Goal: Task Accomplishment & Management: Use online tool/utility

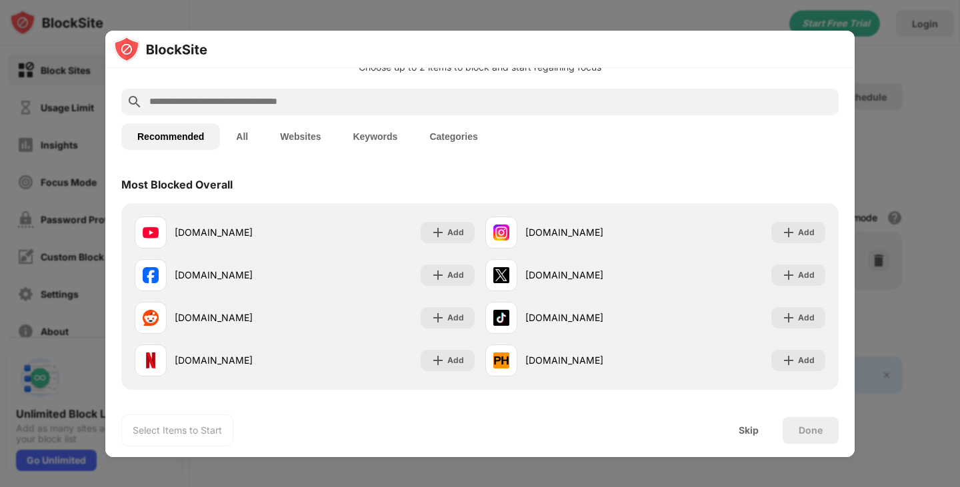
scroll to position [49, 0]
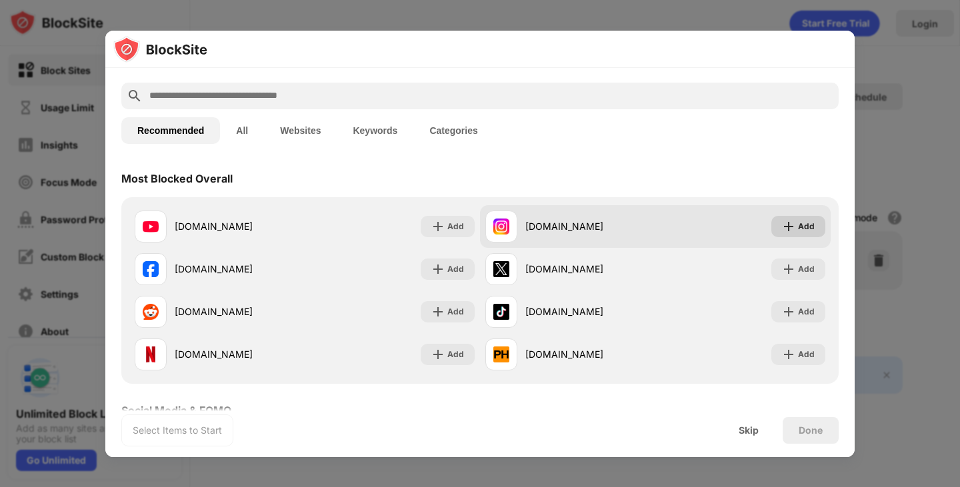
click at [801, 229] on div "Add" at bounding box center [806, 226] width 17 height 13
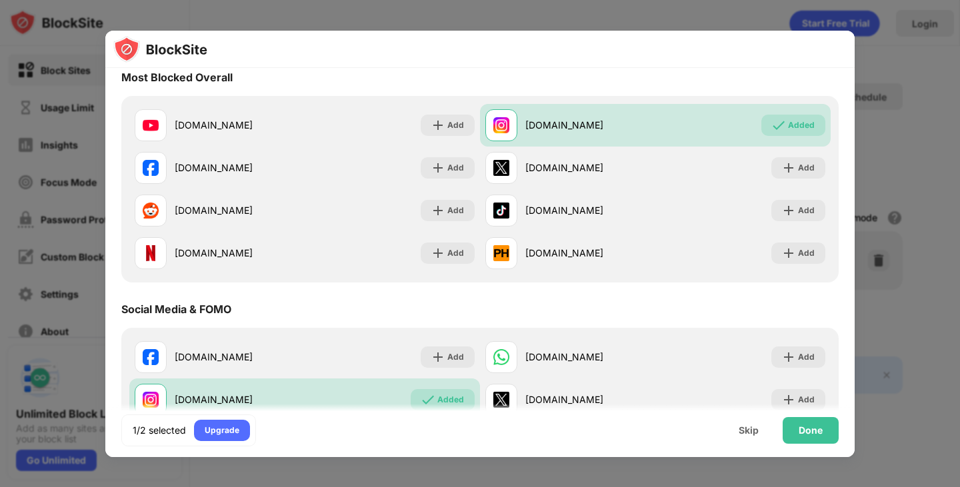
scroll to position [109, 0]
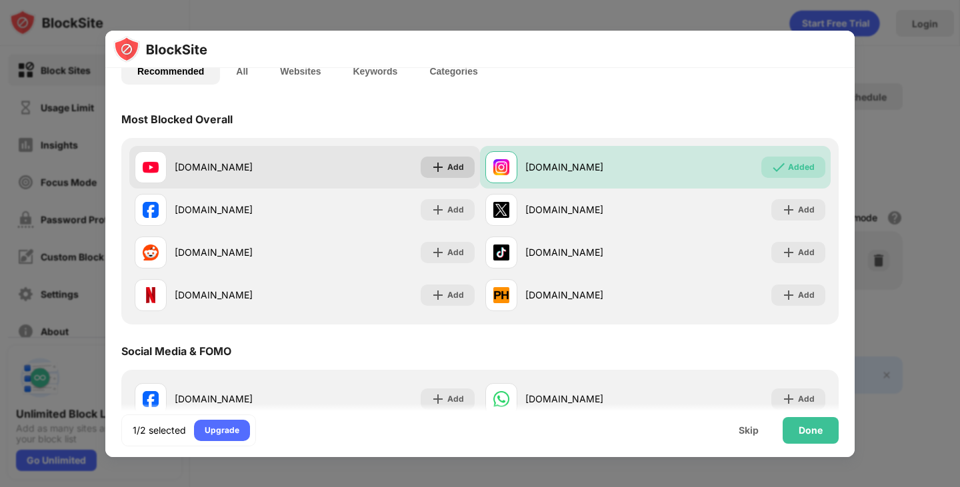
click at [451, 171] on div "Add" at bounding box center [455, 167] width 17 height 13
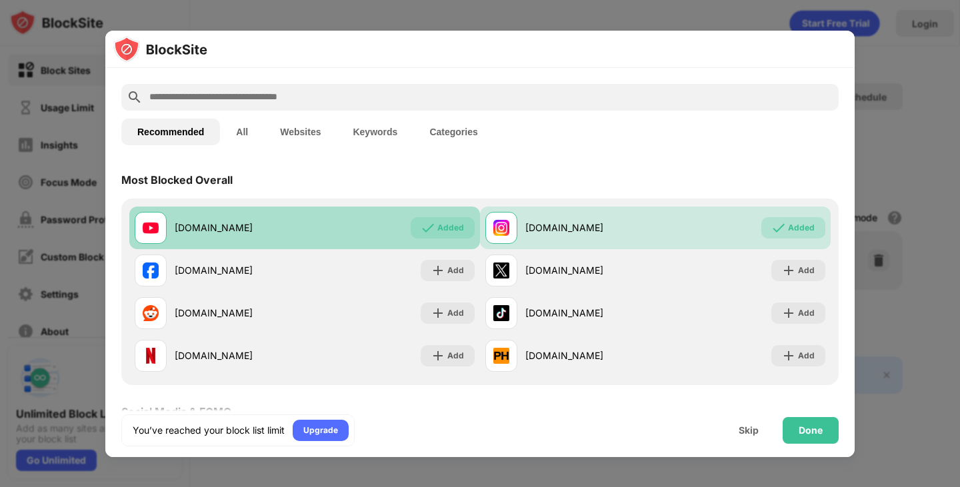
scroll to position [0, 0]
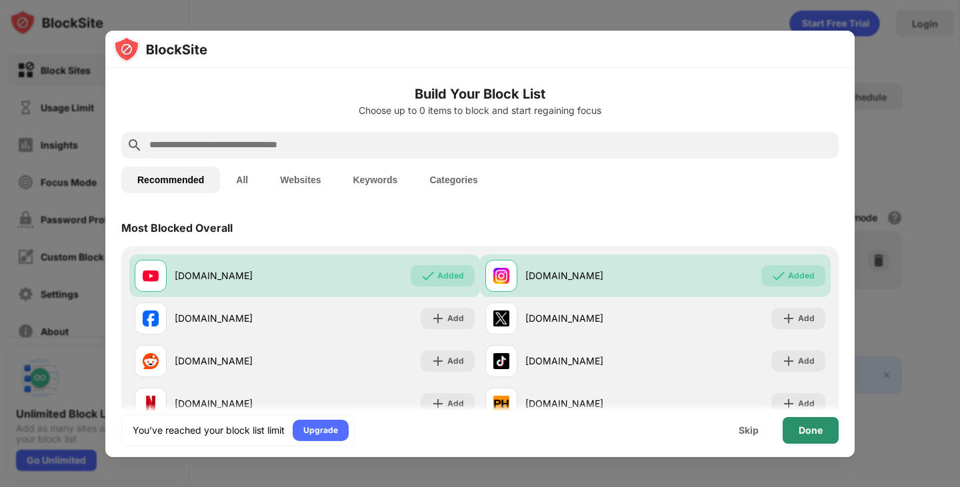
click at [801, 429] on div "Done" at bounding box center [811, 430] width 24 height 11
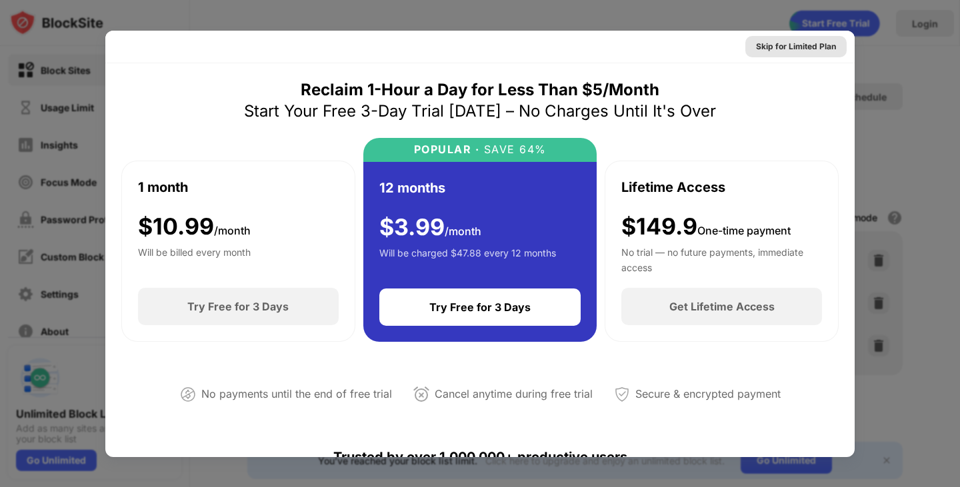
click at [795, 46] on div "Skip for Limited Plan" at bounding box center [796, 46] width 80 height 13
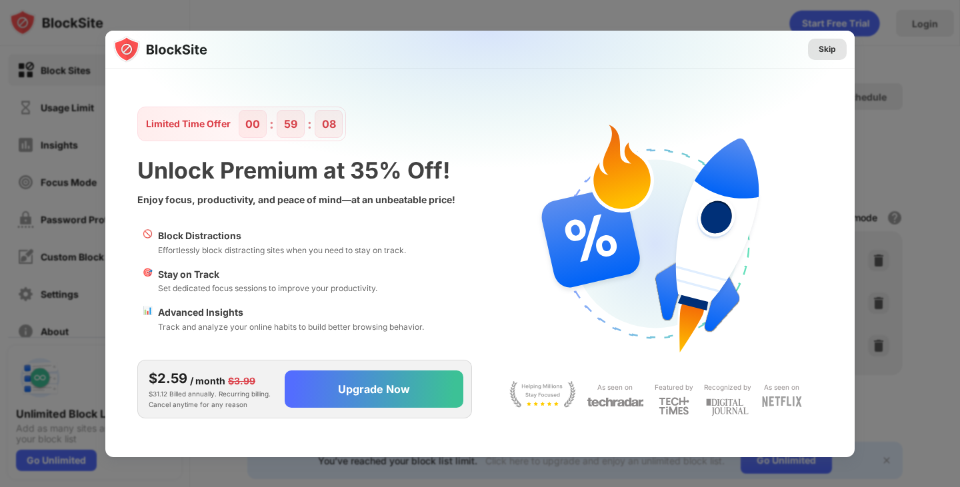
click at [830, 46] on div "Skip" at bounding box center [827, 49] width 17 height 13
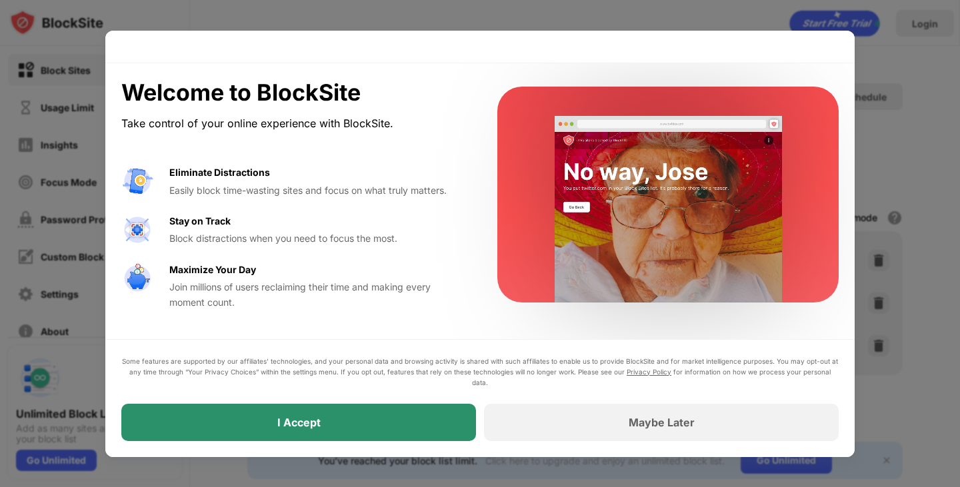
click at [412, 419] on div "I Accept" at bounding box center [298, 422] width 355 height 37
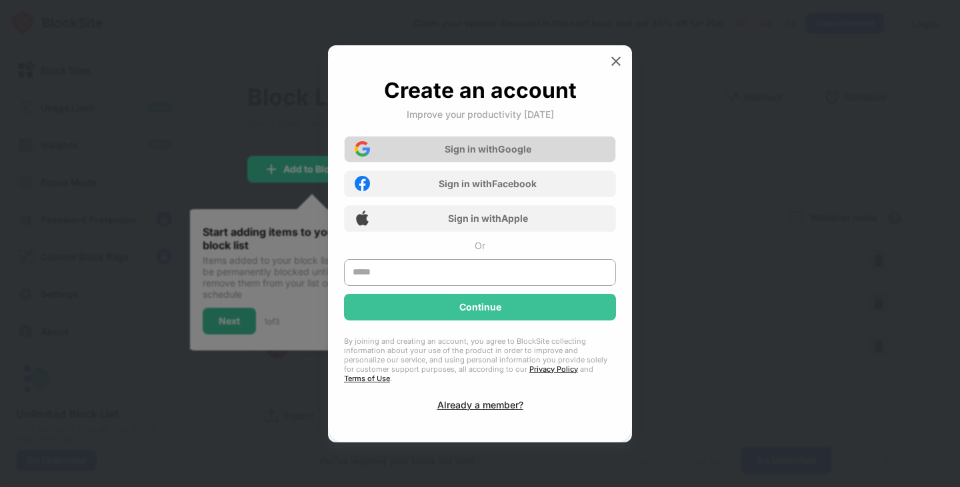
click at [470, 155] on div "Sign in with Google" at bounding box center [488, 148] width 87 height 11
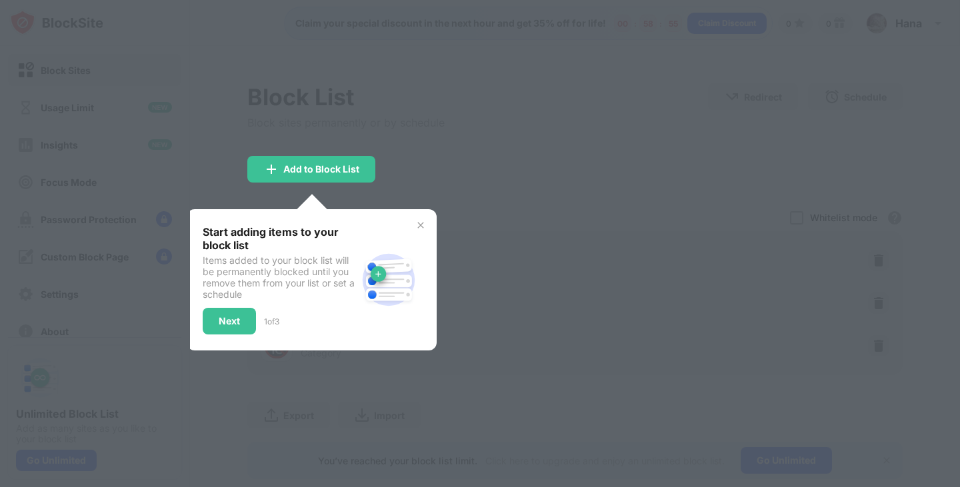
click at [229, 335] on div "Start adding items to your block list Items added to your block list will be pe…" at bounding box center [312, 279] width 250 height 141
click at [227, 311] on div "Next" at bounding box center [229, 321] width 53 height 27
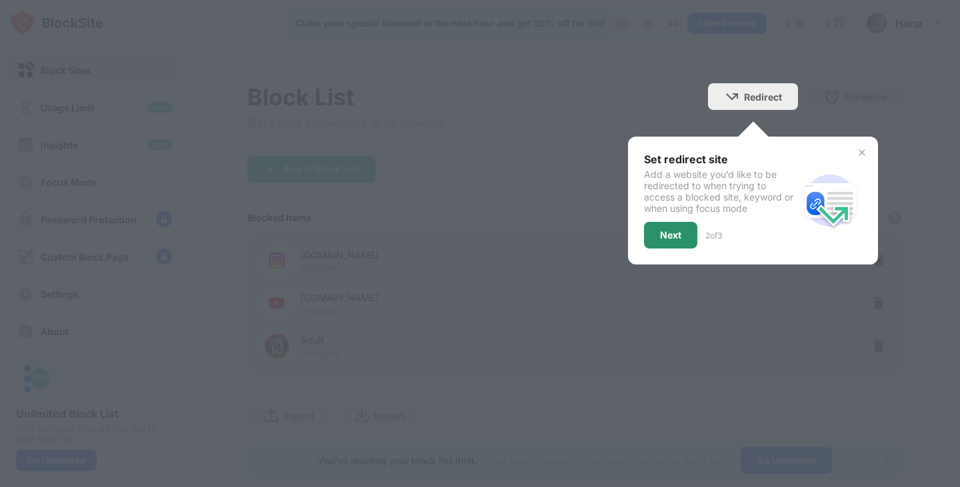
click at [653, 240] on div "Next" at bounding box center [670, 235] width 53 height 27
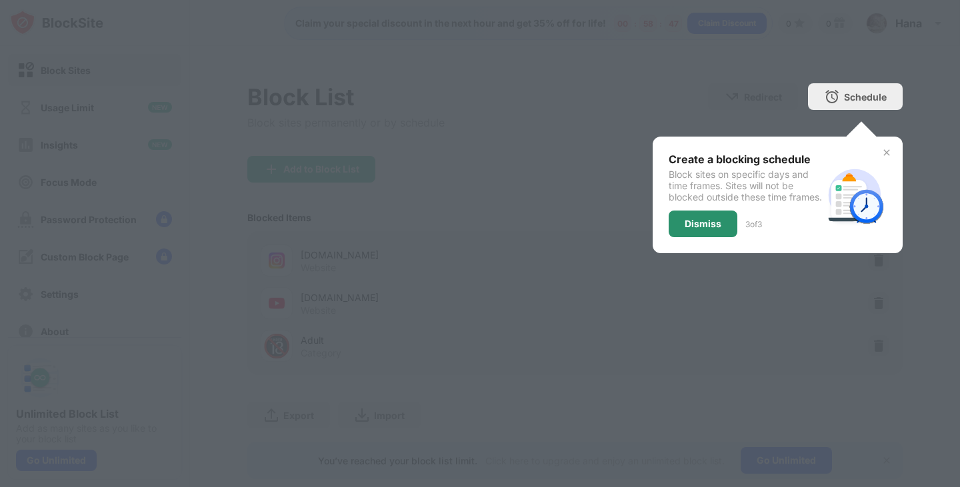
click at [710, 229] on div "Dismiss" at bounding box center [703, 224] width 37 height 11
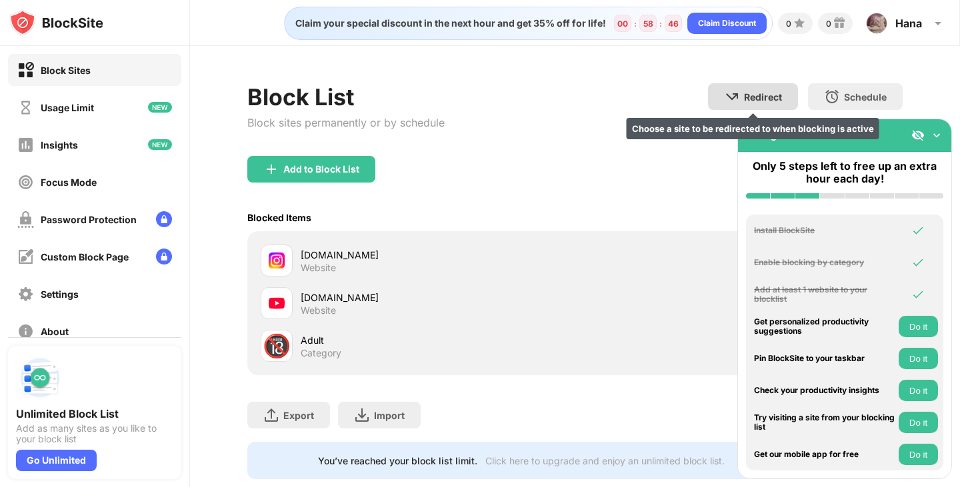
click at [738, 100] on img at bounding box center [732, 97] width 16 height 16
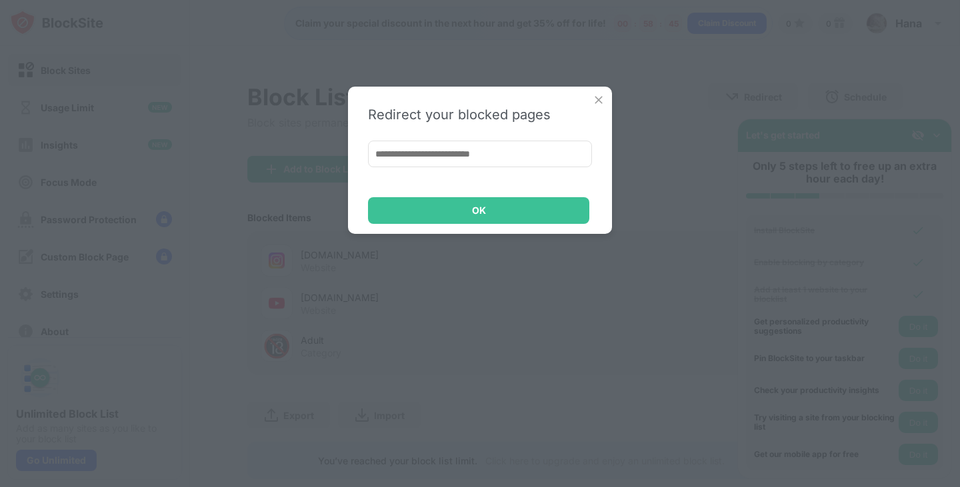
click at [445, 152] on input at bounding box center [480, 154] width 224 height 27
click at [451, 152] on input at bounding box center [480, 154] width 224 height 27
click at [542, 152] on input at bounding box center [480, 154] width 224 height 27
paste input "**********"
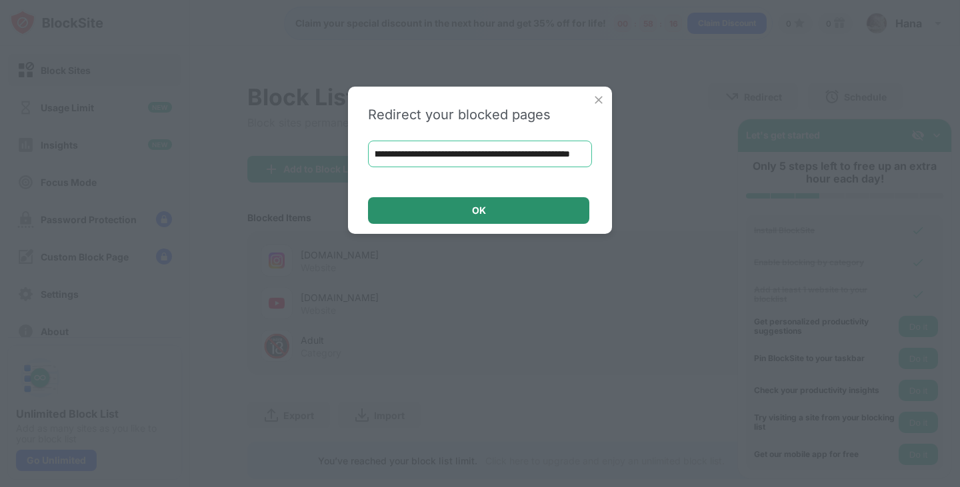
type input "**********"
click at [480, 219] on div "OK" at bounding box center [478, 210] width 221 height 27
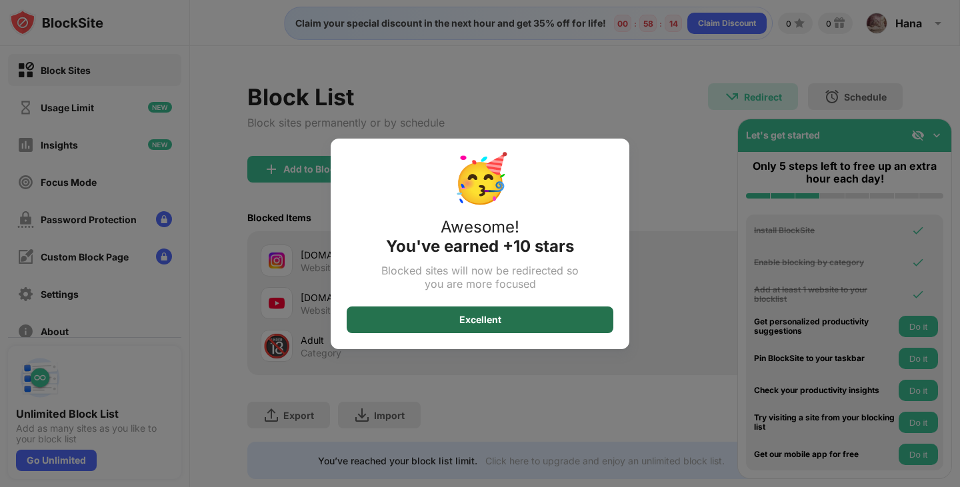
click at [533, 323] on div "Excellent" at bounding box center [480, 320] width 267 height 27
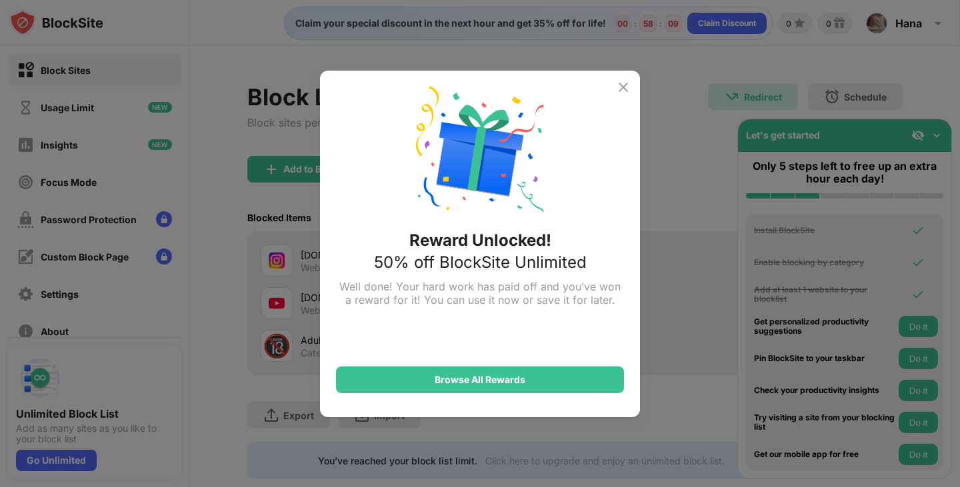
click at [616, 85] on img at bounding box center [623, 87] width 16 height 16
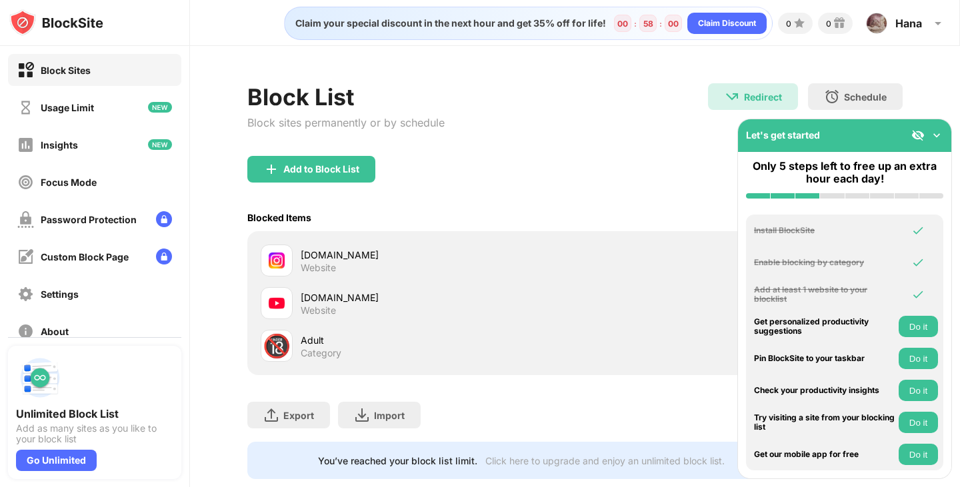
scroll to position [29, 0]
